Goal: Submit feedback/report problem

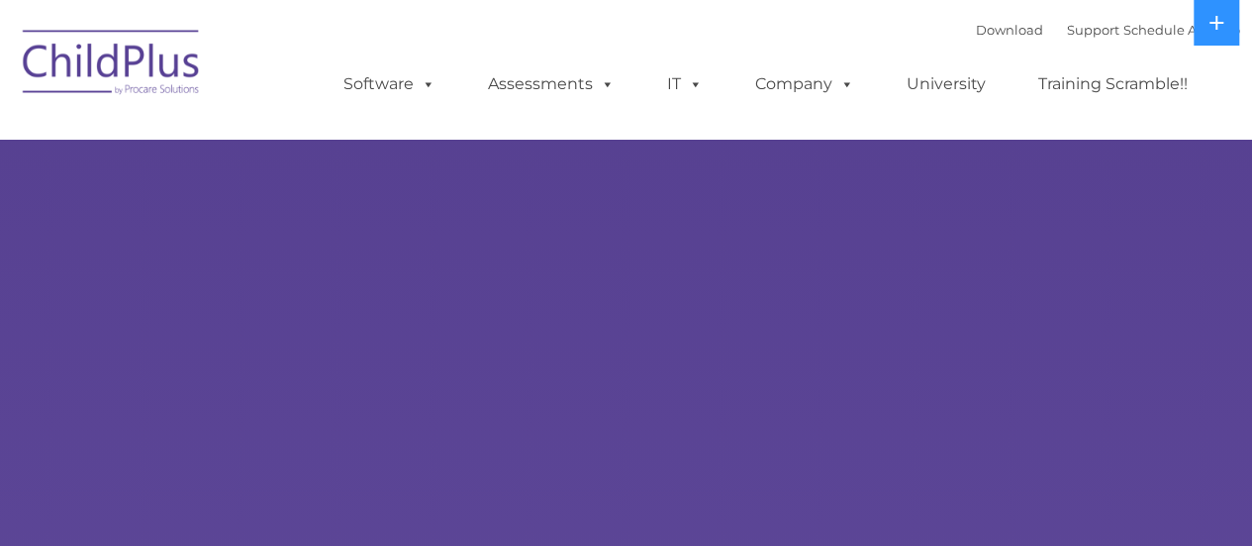
select select "MEDIUM"
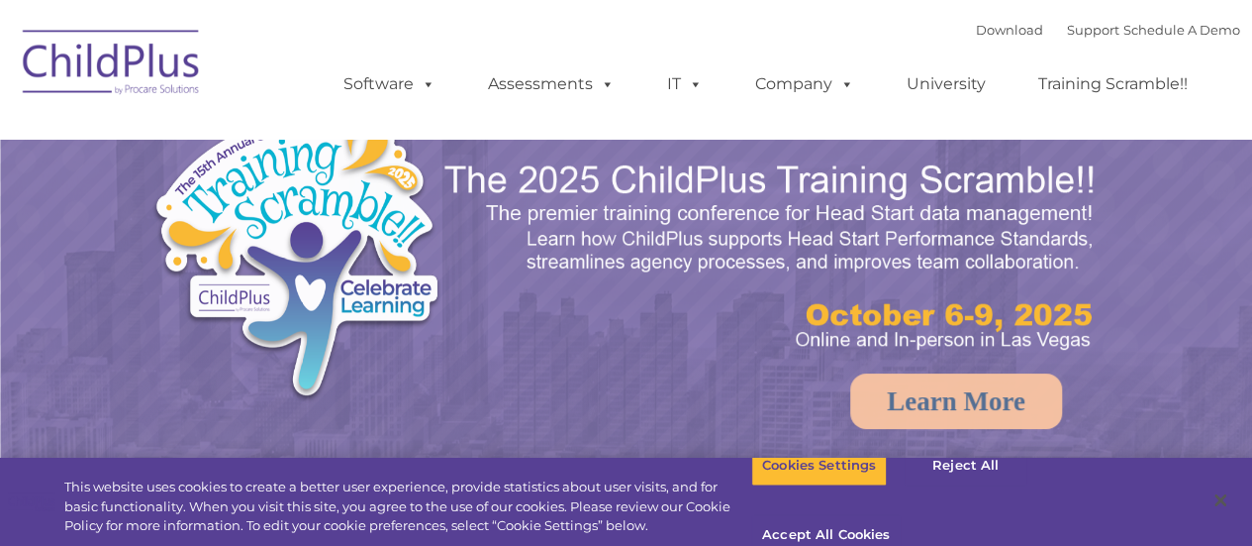
select select "MEDIUM"
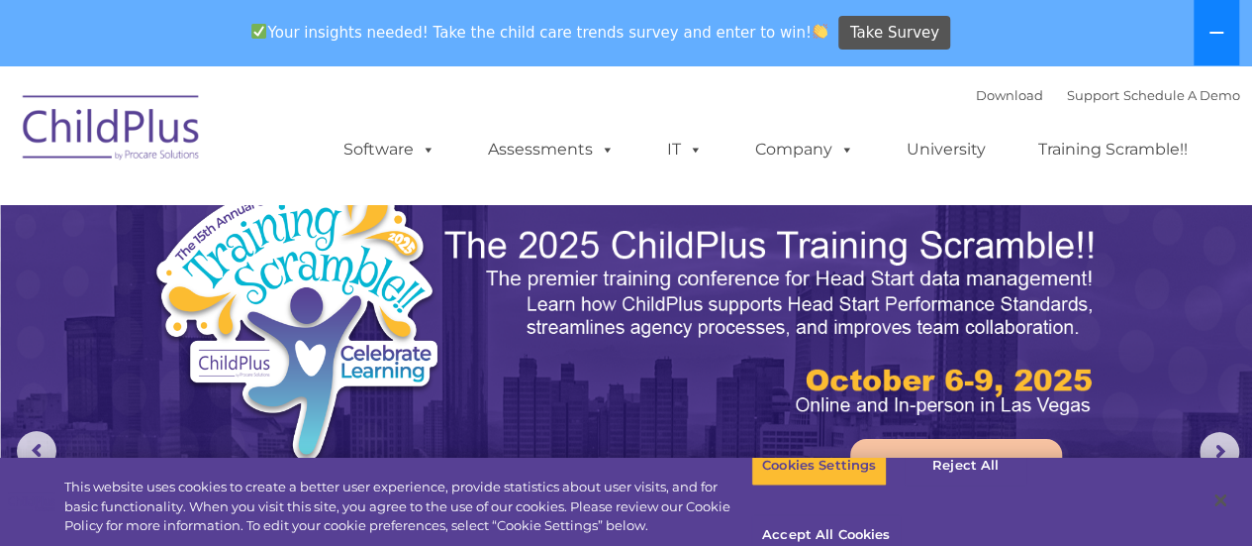
click at [1226, 38] on button at bounding box center [1217, 32] width 46 height 65
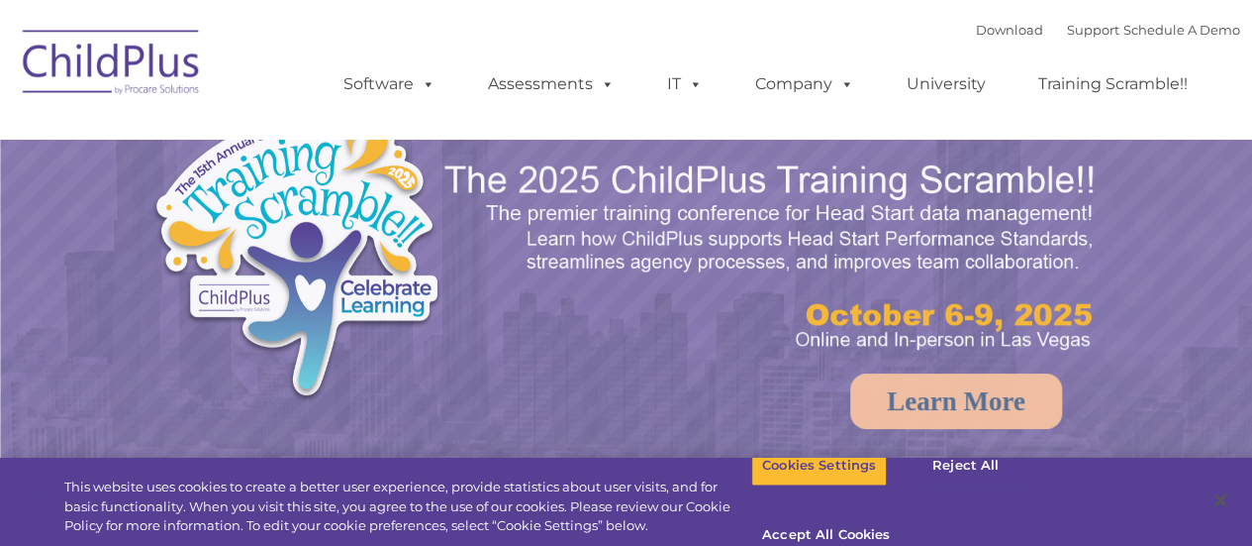
select select "MEDIUM"
